Goal: Use online tool/utility: Utilize a website feature to perform a specific function

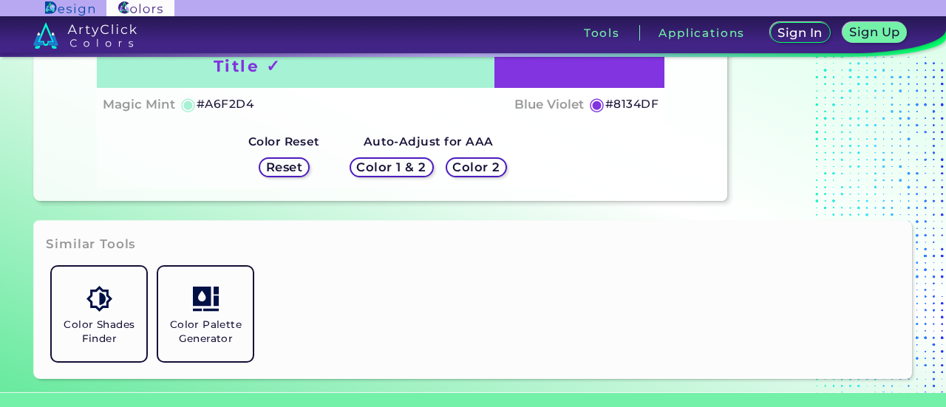
scroll to position [197, 0]
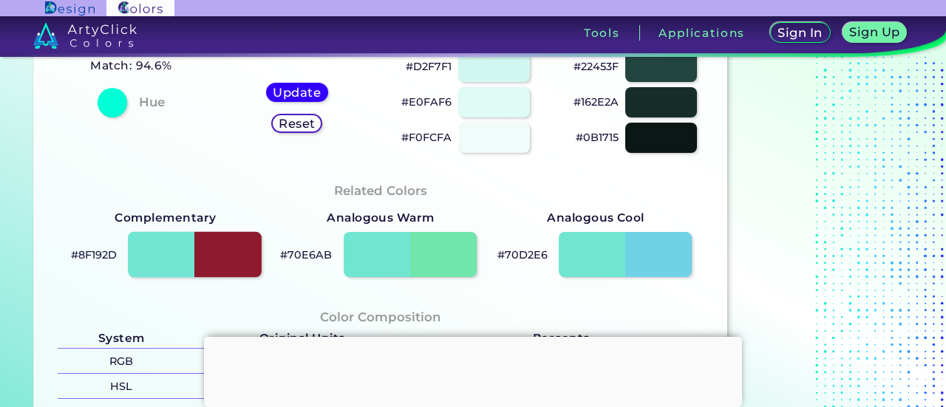
scroll to position [344, 0]
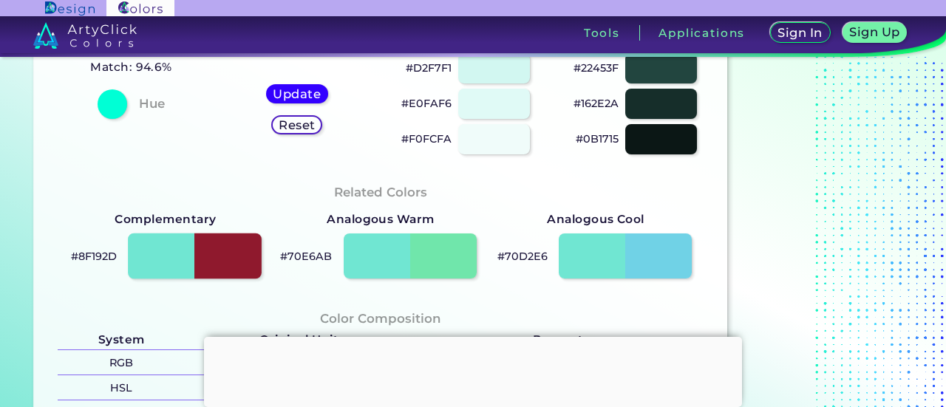
click at [227, 258] on div at bounding box center [195, 257] width 134 height 46
type input "#8f192d"
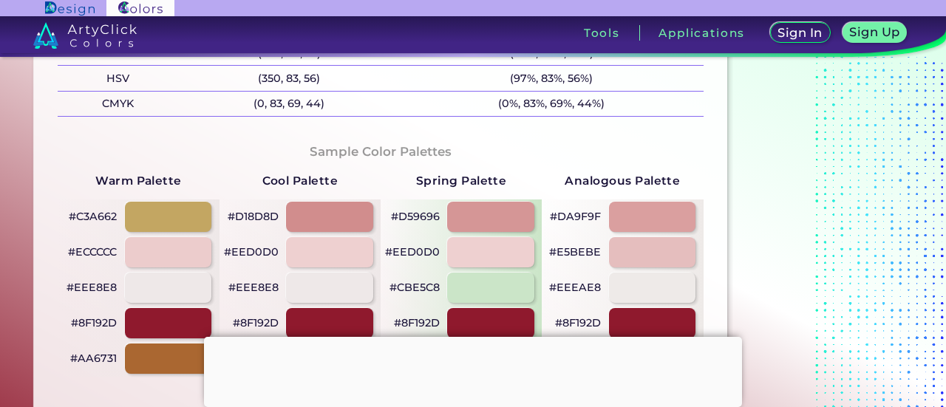
scroll to position [690, 0]
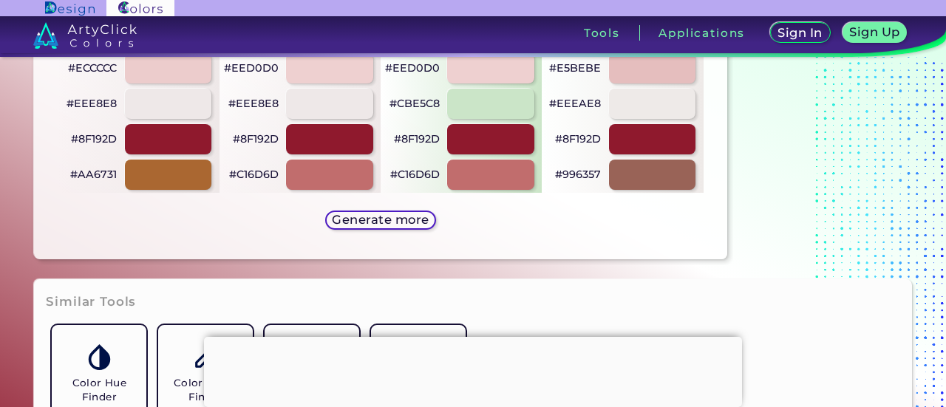
scroll to position [936, 0]
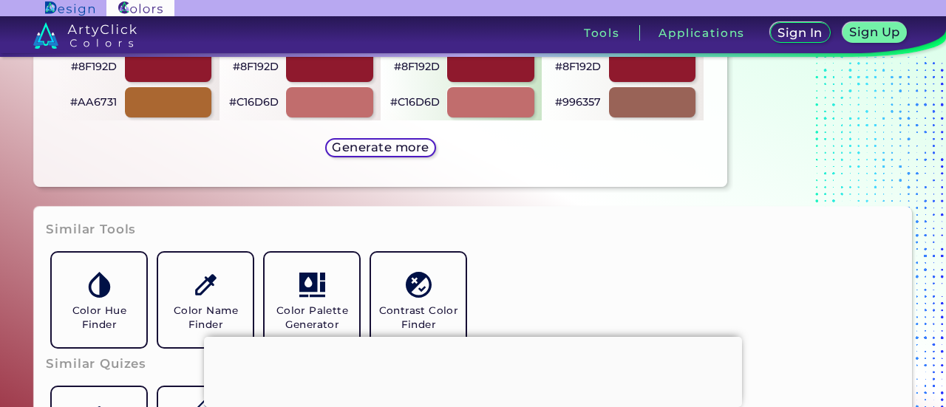
click at [473, 337] on div at bounding box center [473, 337] width 538 height 0
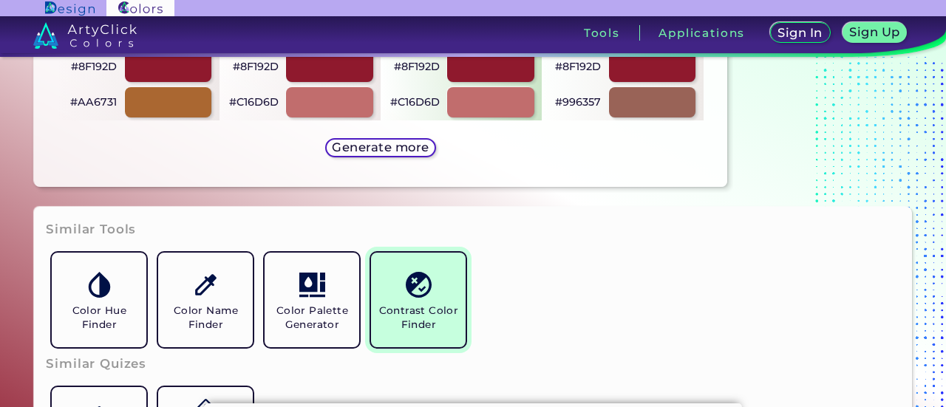
click at [437, 305] on h5 "Contrast Color Finder" at bounding box center [418, 318] width 83 height 28
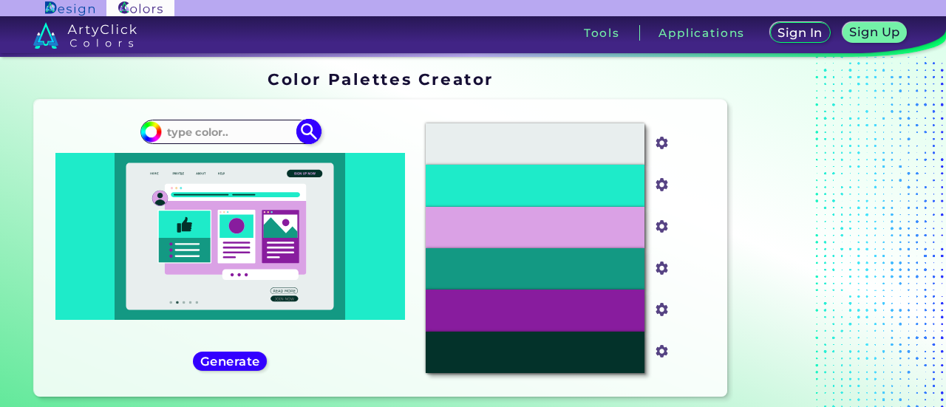
click at [238, 135] on input at bounding box center [229, 132] width 137 height 20
click at [205, 139] on input at bounding box center [229, 132] width 137 height 20
click at [174, 134] on input at bounding box center [229, 132] width 137 height 20
type input "25632d"
type input "#000000"
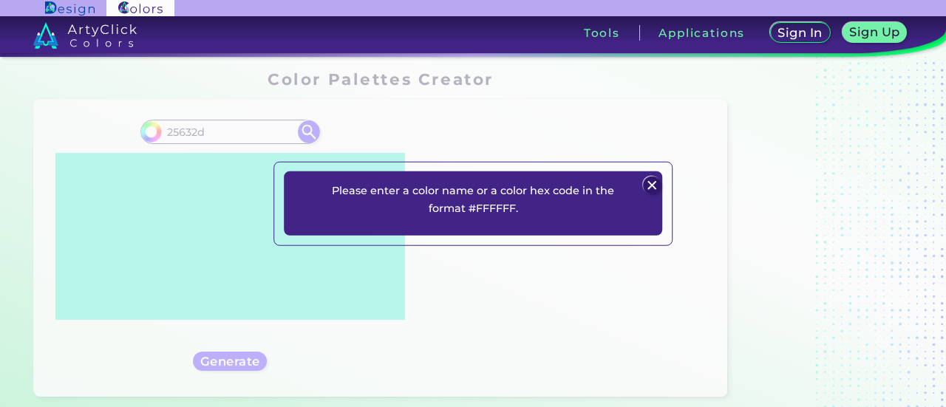
click at [171, 137] on div "Please enter a color name or a color hex code in the format #FFFFFF. Plans Sign…" at bounding box center [473, 203] width 946 height 407
click at [163, 131] on div "Please enter a color name or a color hex code in the format #FFFFFF. Plans Sign…" at bounding box center [473, 203] width 946 height 407
click at [646, 185] on img at bounding box center [652, 186] width 18 height 18
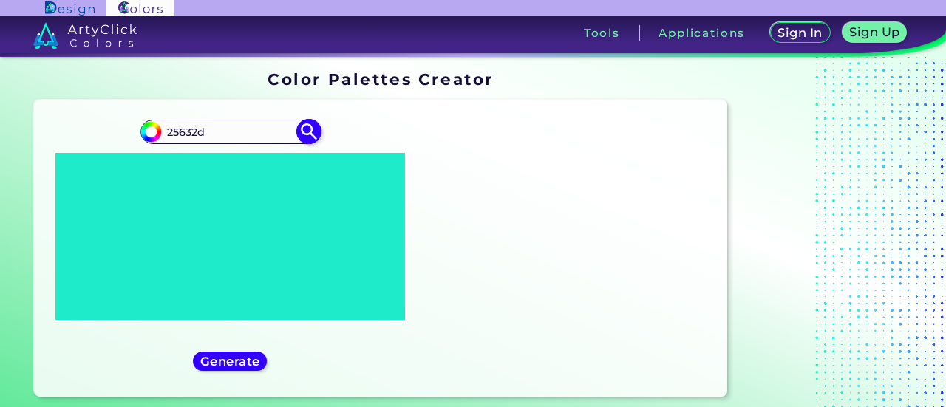
click at [166, 133] on input "25632d" at bounding box center [229, 132] width 137 height 20
type input "#25632d"
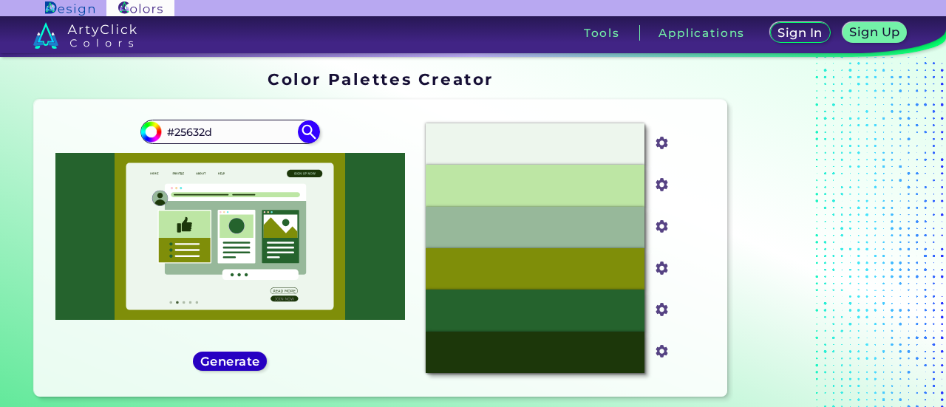
click at [242, 363] on h5 "Generate" at bounding box center [230, 361] width 54 height 11
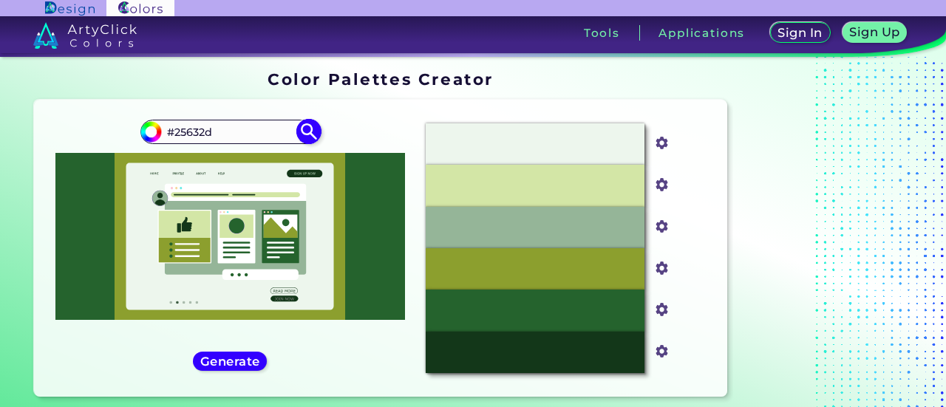
click at [198, 127] on input "#25632d" at bounding box center [229, 132] width 137 height 20
type input "#"
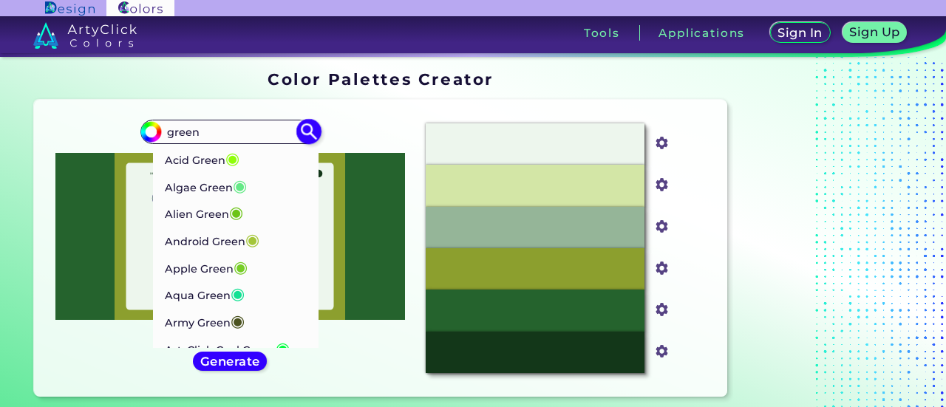
type input "green"
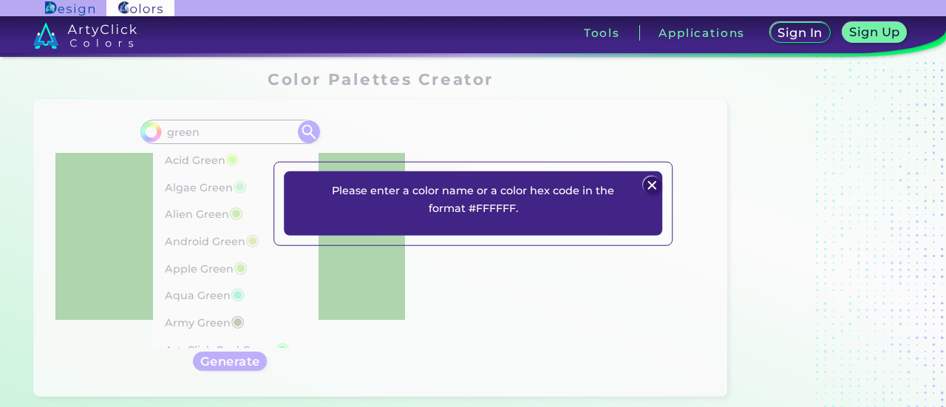
click at [651, 187] on img at bounding box center [652, 186] width 18 height 18
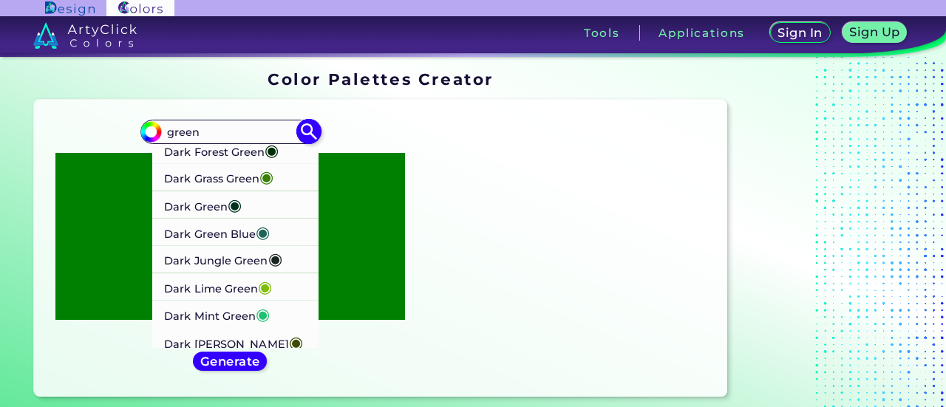
scroll to position [936, 0]
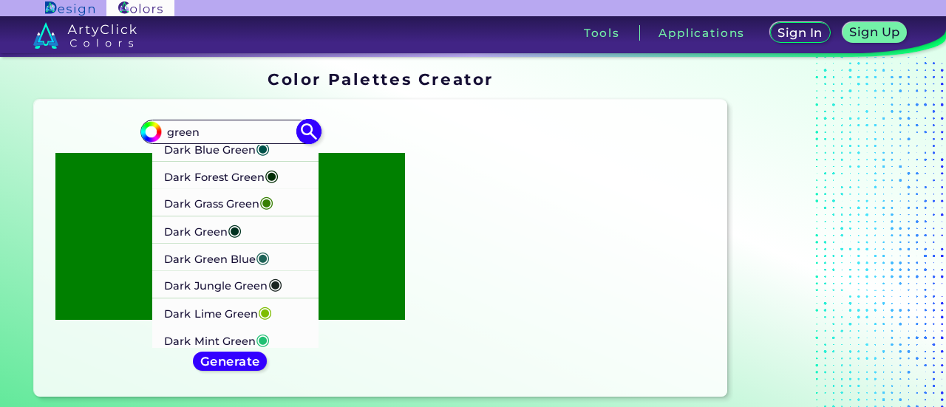
click at [231, 161] on p "Dark Blue Green ◉" at bounding box center [217, 147] width 106 height 27
type input "#005249"
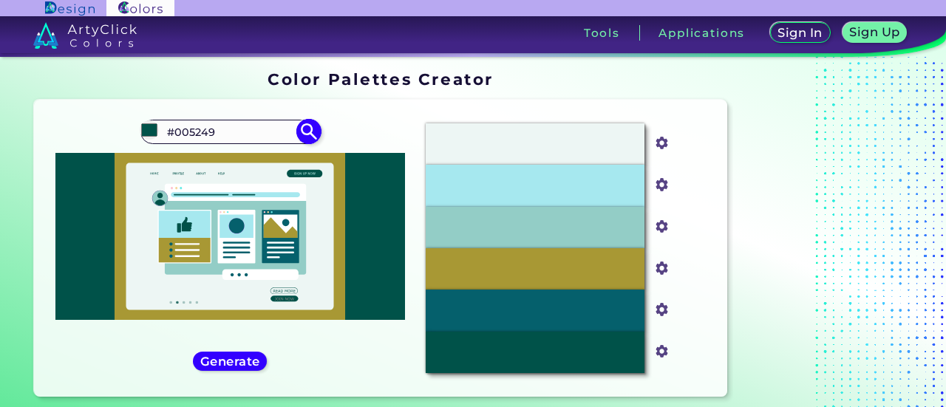
click at [209, 126] on input "#005249" at bounding box center [229, 132] width 137 height 20
click at [191, 130] on input "#005249" at bounding box center [229, 132] width 137 height 20
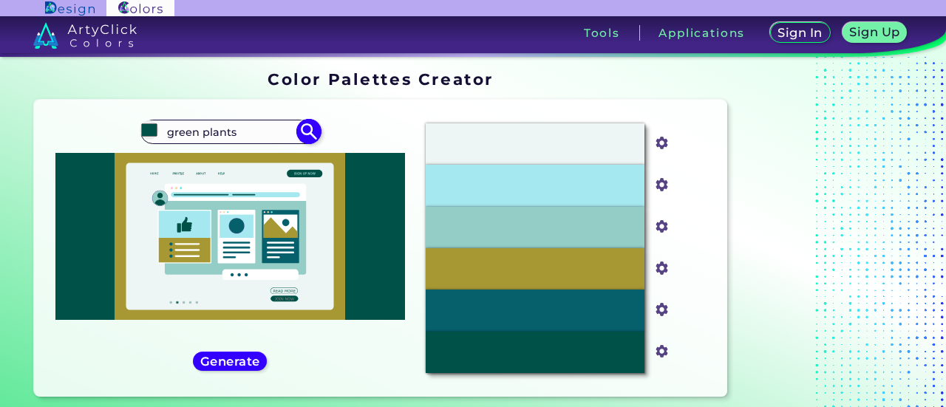
type input "green plants"
type input "#000000"
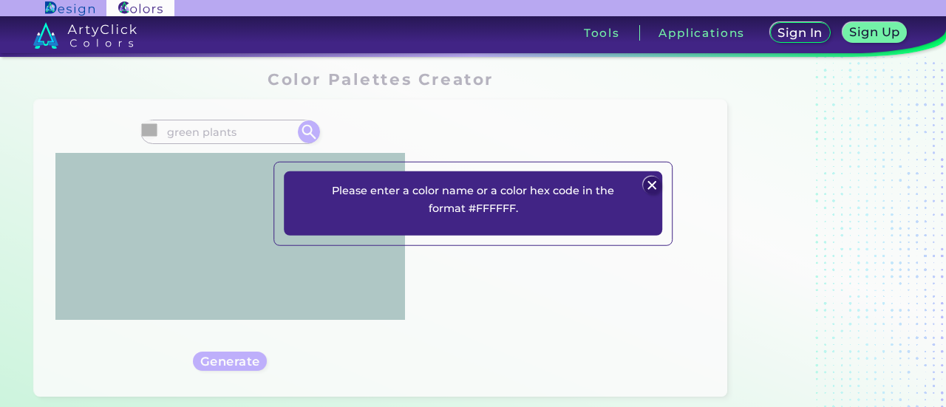
click at [656, 183] on img at bounding box center [652, 186] width 18 height 18
